Goal: Contribute content: Contribute content

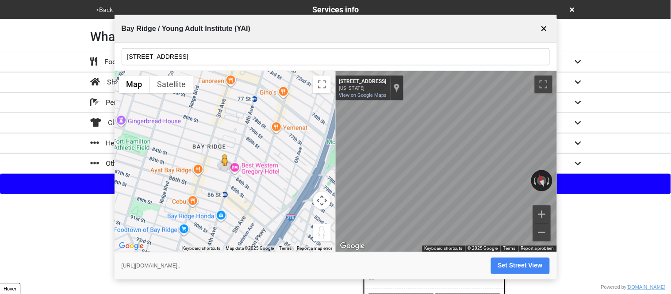
click at [546, 31] on button "✕" at bounding box center [544, 28] width 11 height 17
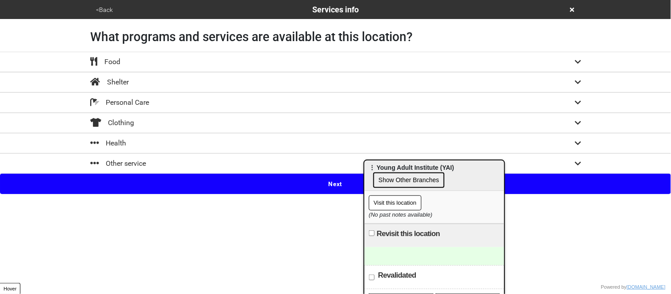
click at [170, 142] on div "Health" at bounding box center [336, 143] width 504 height 11
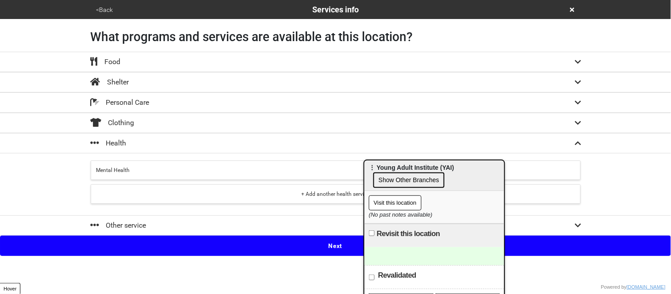
click at [244, 196] on div "+ Add another health service" at bounding box center [335, 194] width 478 height 8
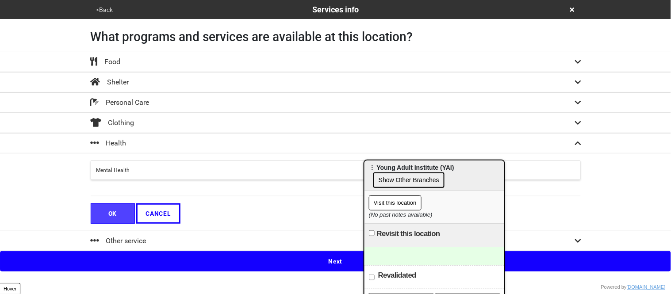
click at [230, 193] on input "text" at bounding box center [336, 190] width 490 height 12
type input "Healthcare"
click at [108, 216] on button "OK" at bounding box center [113, 213] width 44 height 20
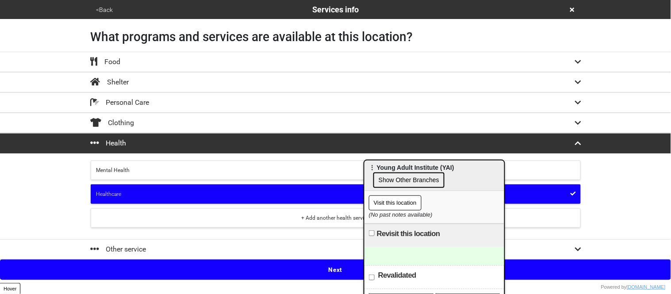
click at [162, 274] on button "Next" at bounding box center [335, 270] width 671 height 20
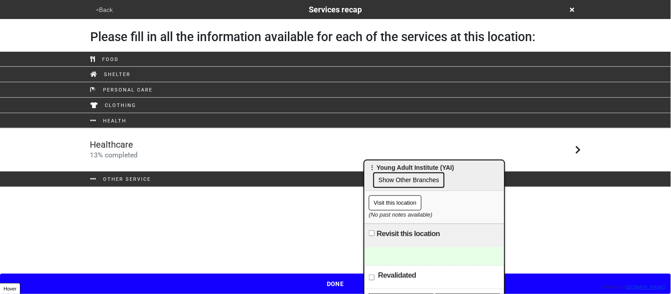
click at [210, 158] on div "Healthcare 13 % completed" at bounding box center [336, 149] width 504 height 21
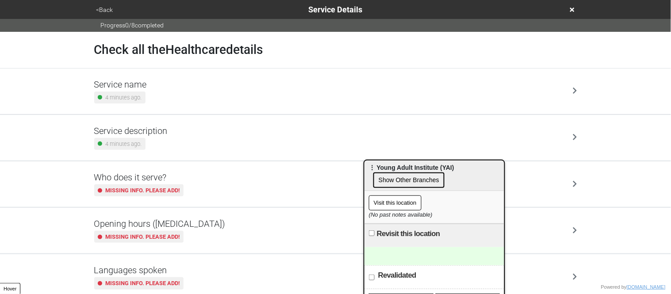
click at [178, 130] on div "Service description 4 minutes ago." at bounding box center [335, 138] width 483 height 24
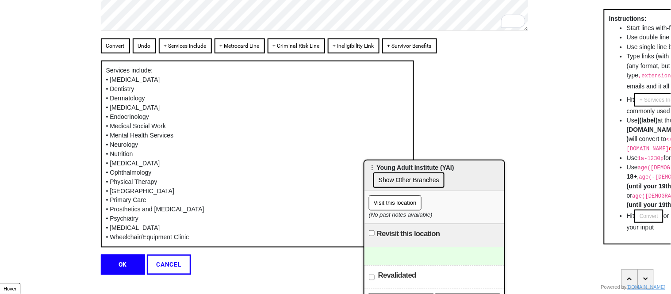
scroll to position [247, 0]
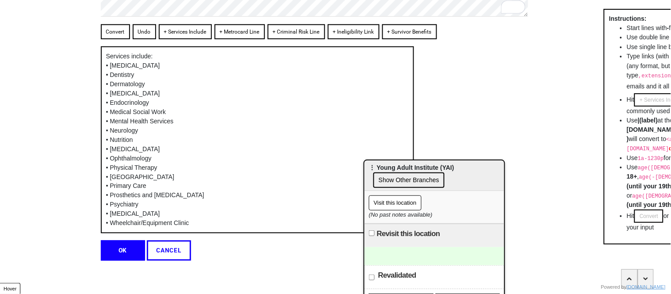
click at [123, 249] on button "OK" at bounding box center [123, 251] width 44 height 20
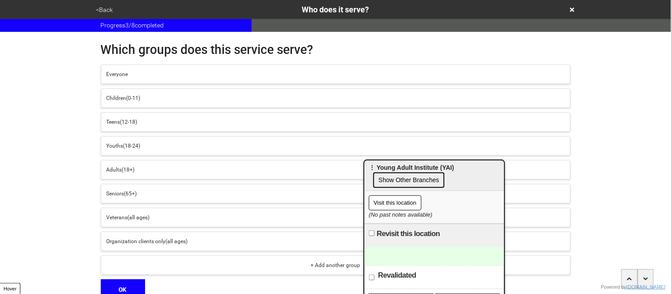
click at [153, 75] on div "Everyone" at bounding box center [336, 74] width 458 height 8
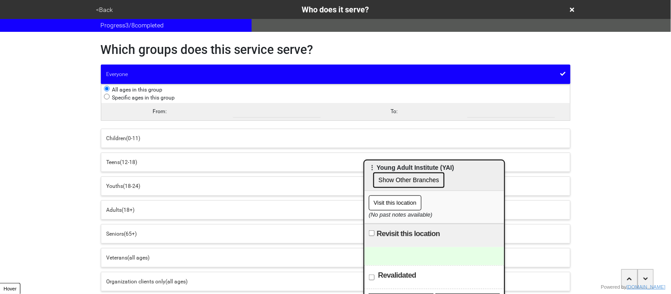
scroll to position [82, 0]
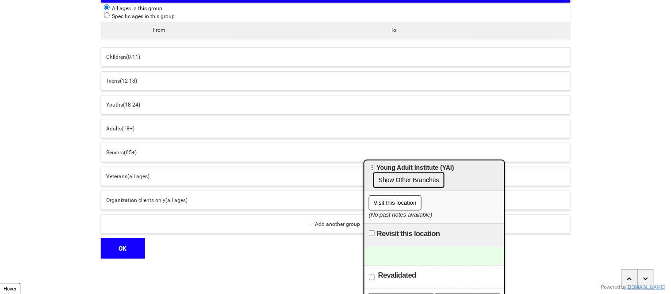
click at [113, 249] on button "OK" at bounding box center [123, 248] width 44 height 20
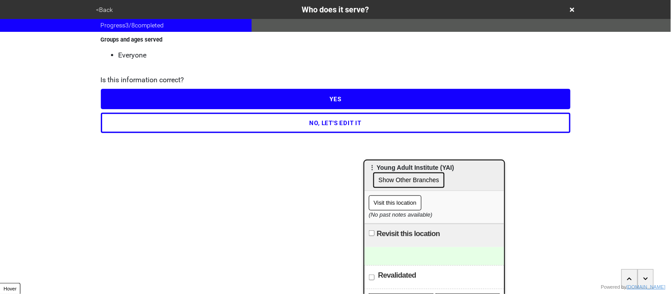
scroll to position [0, 0]
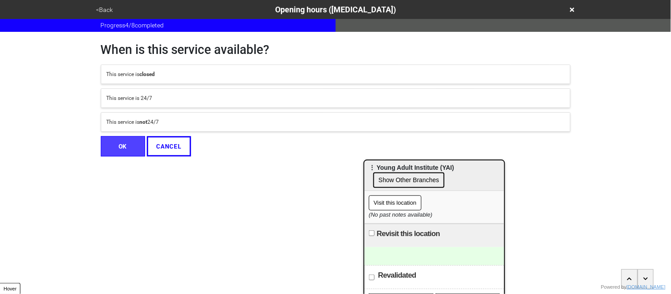
click at [108, 8] on button "<Back" at bounding box center [105, 10] width 22 height 10
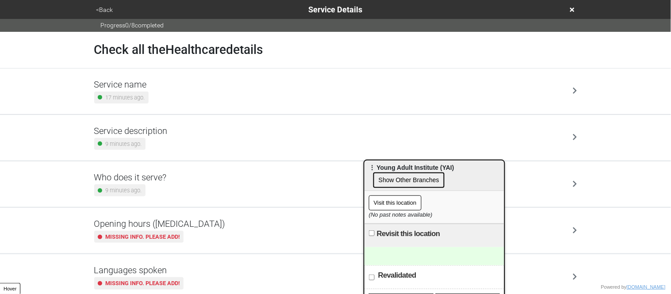
click at [154, 145] on div "9 minutes ago." at bounding box center [130, 144] width 73 height 12
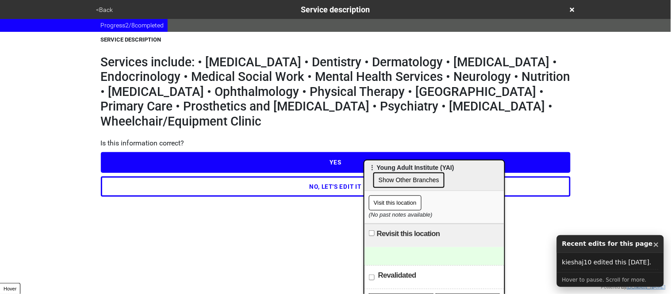
click at [187, 186] on button "NO, LET'S EDIT IT" at bounding box center [336, 186] width 470 height 20
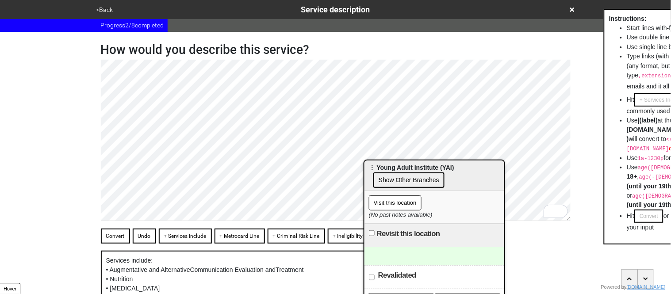
type textarea "x"
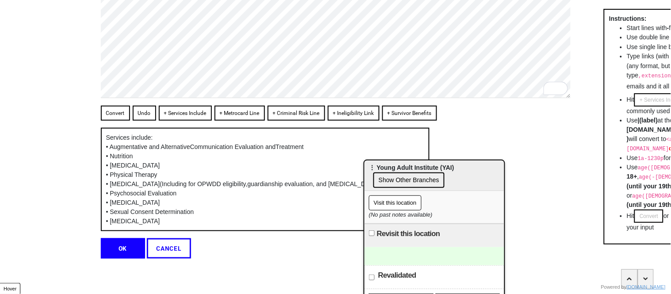
click at [114, 246] on button "OK" at bounding box center [123, 248] width 44 height 20
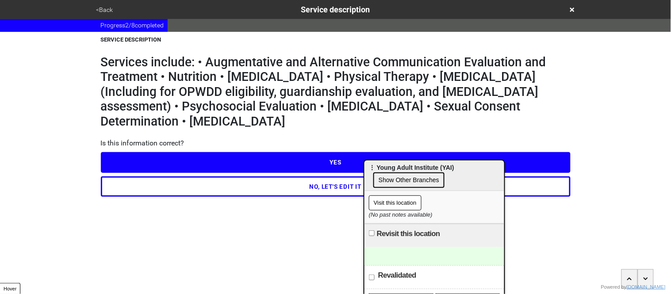
scroll to position [0, 0]
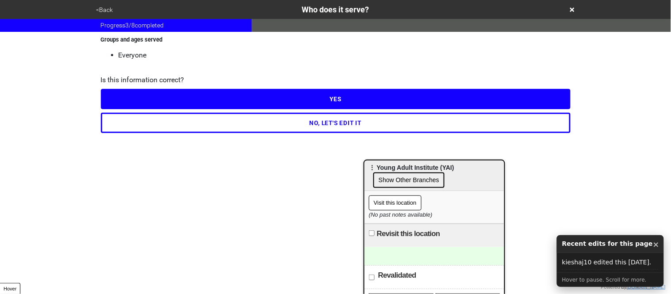
click at [120, 97] on button "YES" at bounding box center [336, 99] width 470 height 20
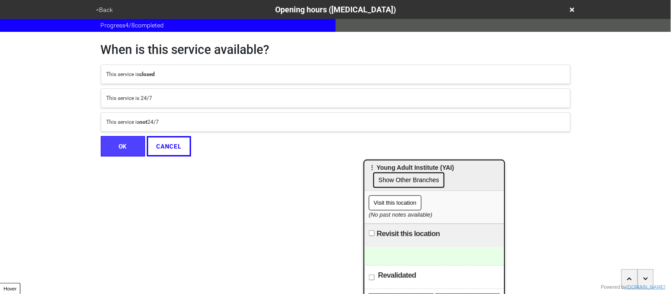
click at [108, 9] on button "<Back" at bounding box center [105, 10] width 22 height 10
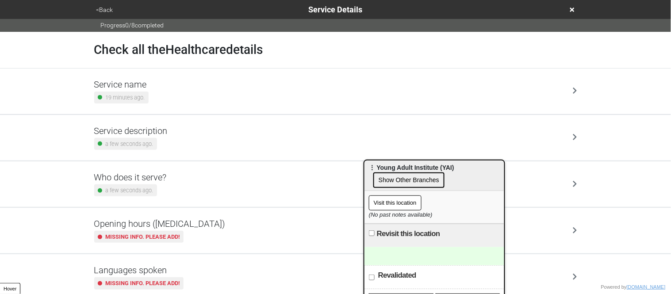
click at [171, 89] on div "Service name 19 minutes ago." at bounding box center [335, 91] width 483 height 24
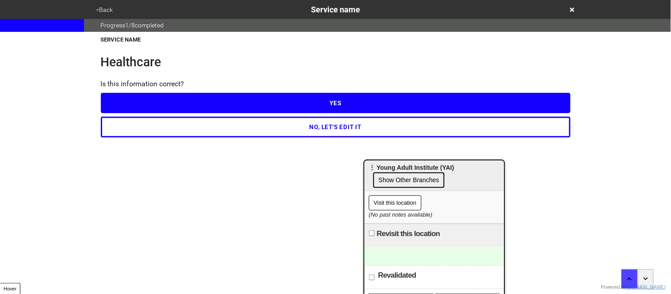
click at [170, 131] on button "NO, LET'S EDIT IT" at bounding box center [336, 127] width 470 height 20
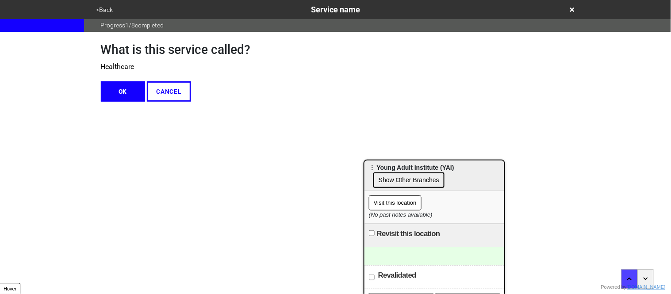
click at [140, 67] on input "Healthcare" at bounding box center [186, 67] width 171 height 15
